Goal: Browse casually

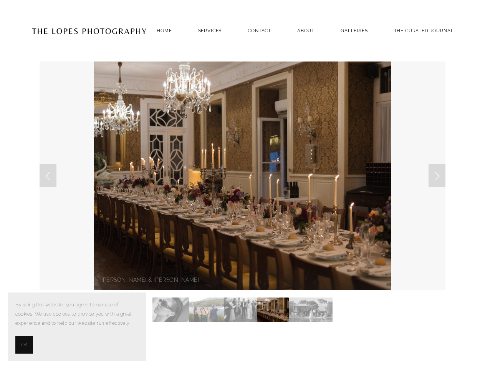
click at [24, 344] on span "OK" at bounding box center [24, 344] width 6 height 9
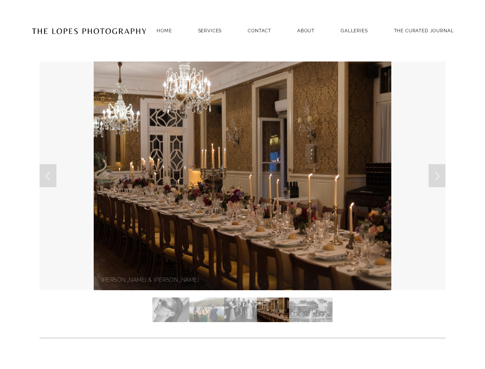
click at [48, 175] on link "Previous Slide" at bounding box center [48, 175] width 17 height 23
click at [437, 175] on link "Next Slide" at bounding box center [437, 175] width 17 height 23
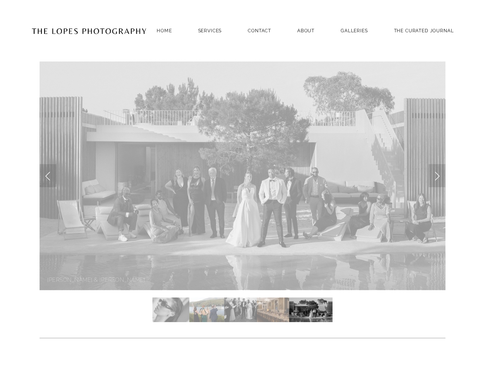
click at [171, 310] on img "Slide 1" at bounding box center [170, 309] width 37 height 25
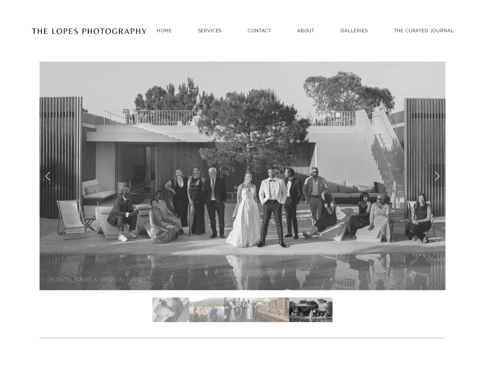
click at [207, 310] on img "Slide 2" at bounding box center [206, 309] width 35 height 25
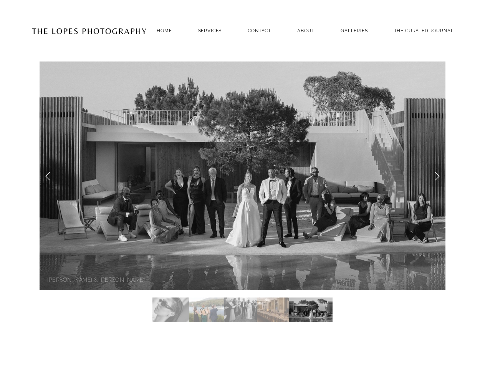
click at [240, 310] on img "Slide 3" at bounding box center [240, 309] width 33 height 25
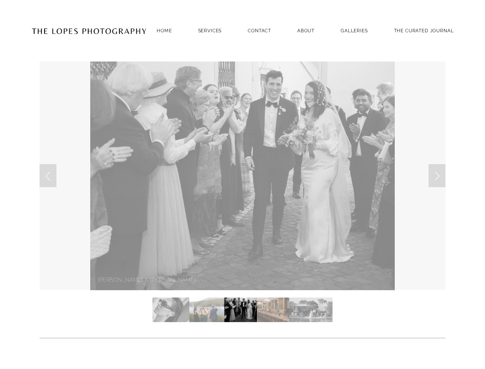
click at [273, 310] on img "Slide 4" at bounding box center [273, 309] width 32 height 25
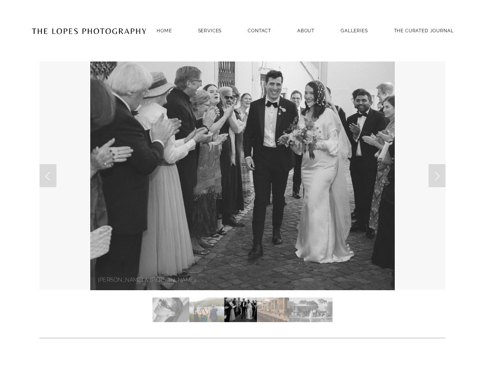
click at [311, 310] on img "Slide 5" at bounding box center [311, 309] width 44 height 25
